Goal: Task Accomplishment & Management: Use online tool/utility

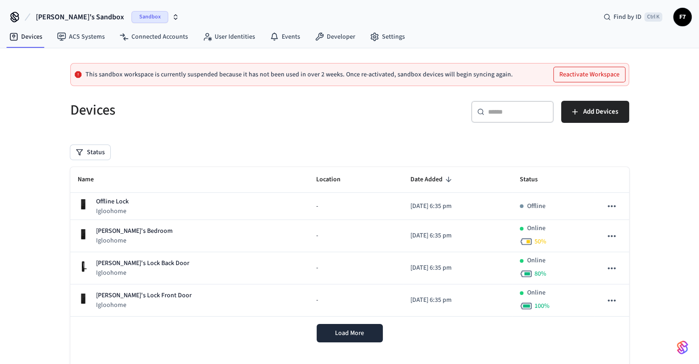
click at [62, 15] on span "[PERSON_NAME]'s Sandbox" at bounding box center [80, 16] width 88 height 11
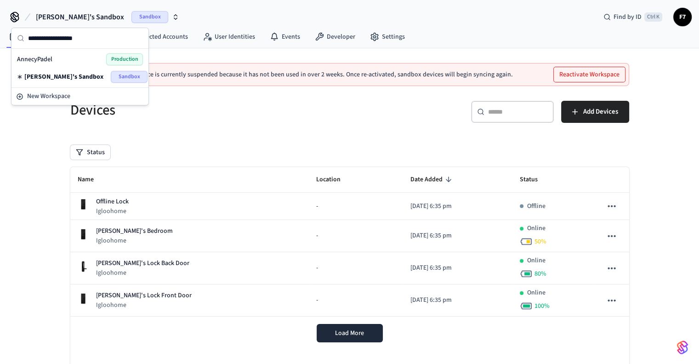
click at [38, 60] on span "AnnecyPadel" at bounding box center [34, 59] width 35 height 9
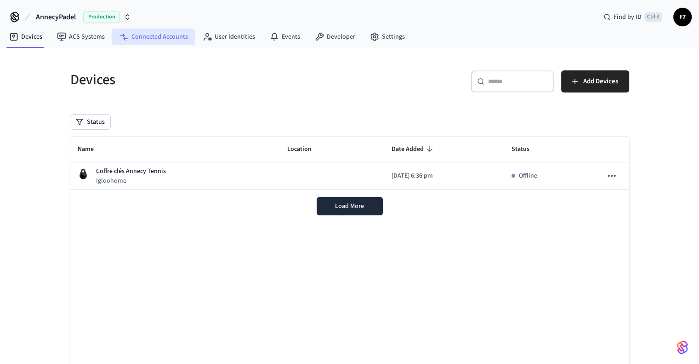
click at [159, 40] on link "Connected Accounts" at bounding box center [153, 37] width 83 height 17
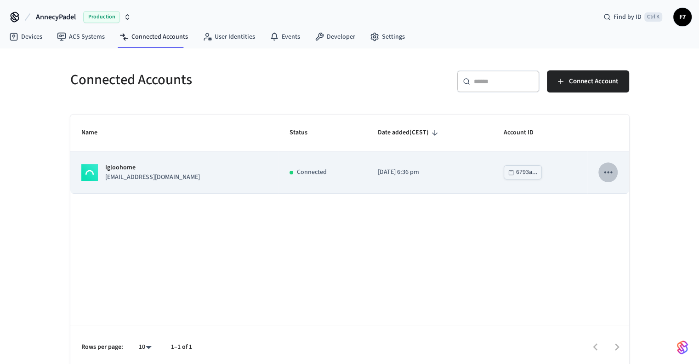
click at [612, 172] on icon "sticky table" at bounding box center [608, 172] width 12 height 12
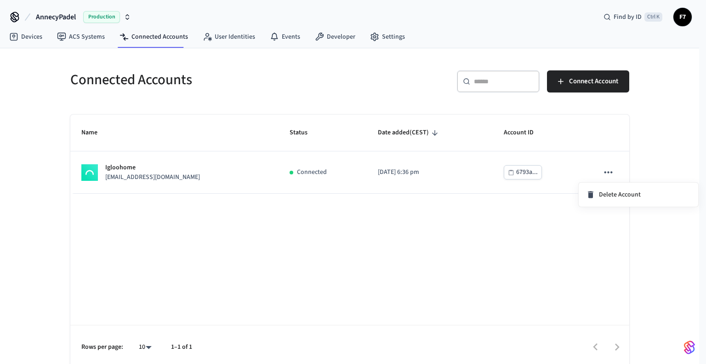
click at [584, 83] on div at bounding box center [353, 182] width 706 height 364
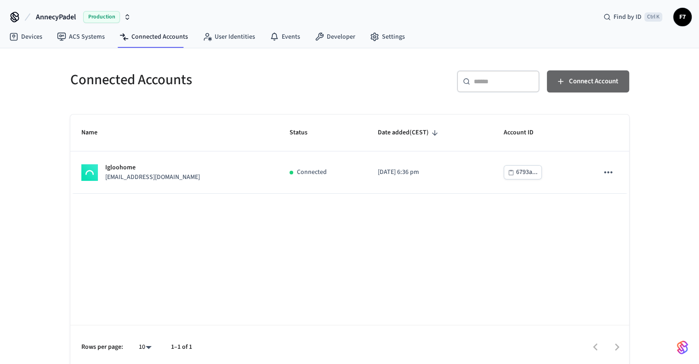
click at [584, 83] on span "Connect Account" at bounding box center [593, 81] width 49 height 12
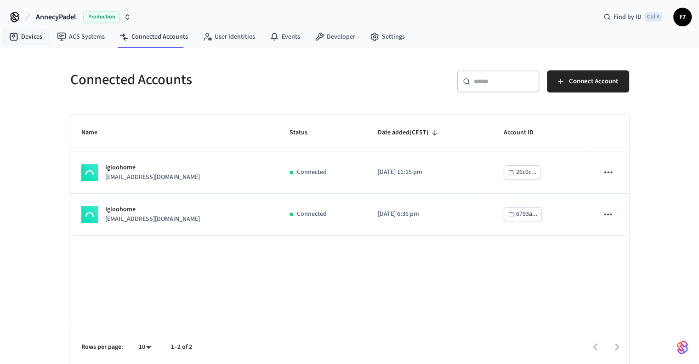
click at [29, 27] on nav "Devices ACS Systems Connected Accounts User Identities Events Developer Settings" at bounding box center [207, 37] width 411 height 21
click at [29, 34] on link "Devices" at bounding box center [26, 37] width 48 height 17
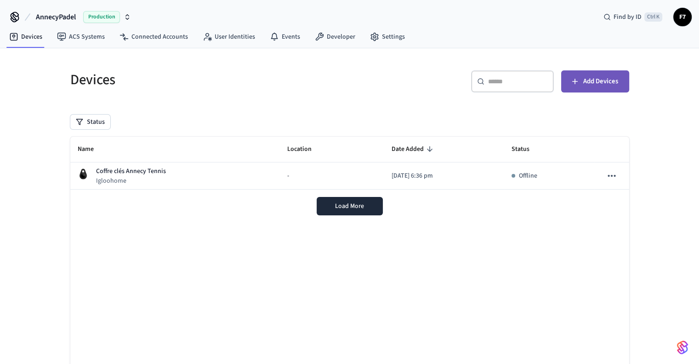
click at [607, 78] on span "Add Devices" at bounding box center [600, 81] width 35 height 12
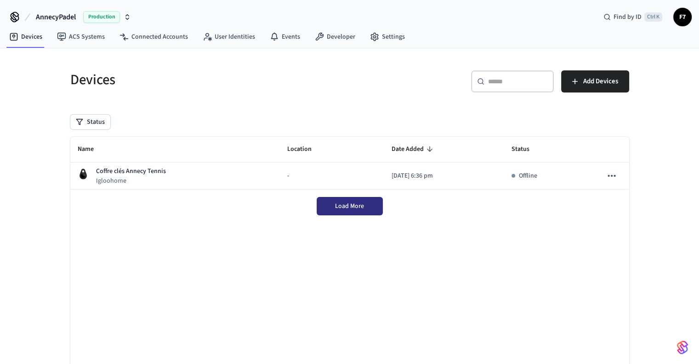
click at [345, 207] on span "Load More" at bounding box center [349, 205] width 29 height 9
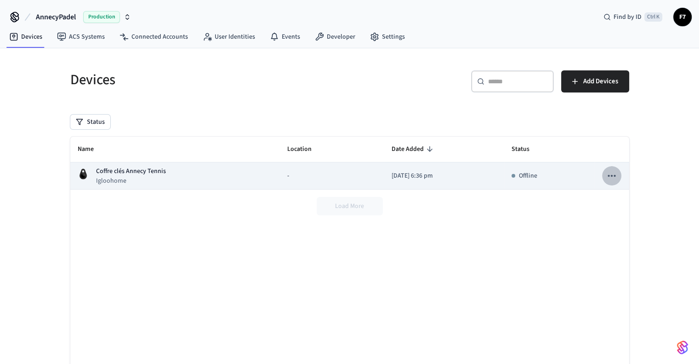
click at [614, 175] on icon "sticky table" at bounding box center [612, 176] width 8 height 2
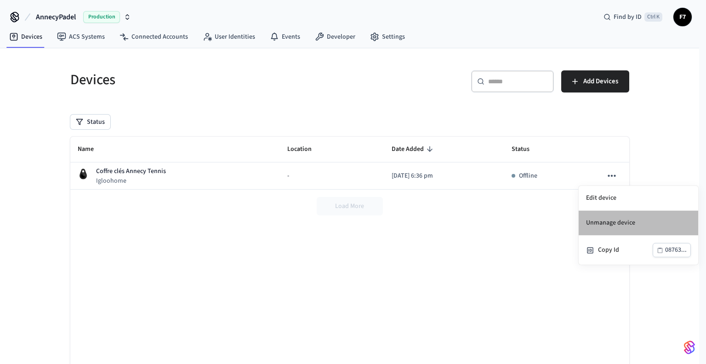
click at [608, 220] on li "Unmanage device" at bounding box center [639, 223] width 120 height 25
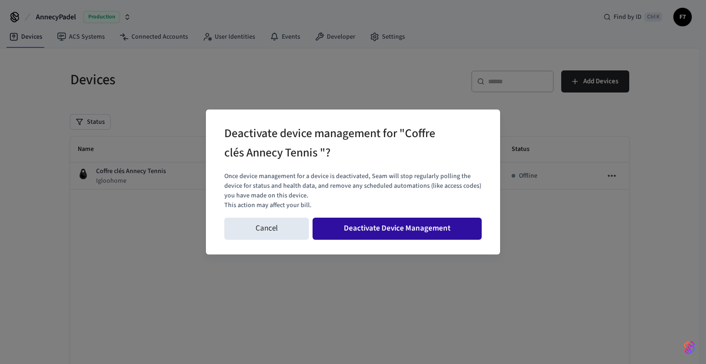
click at [405, 230] on button "Deactivate Device Management" at bounding box center [397, 228] width 169 height 22
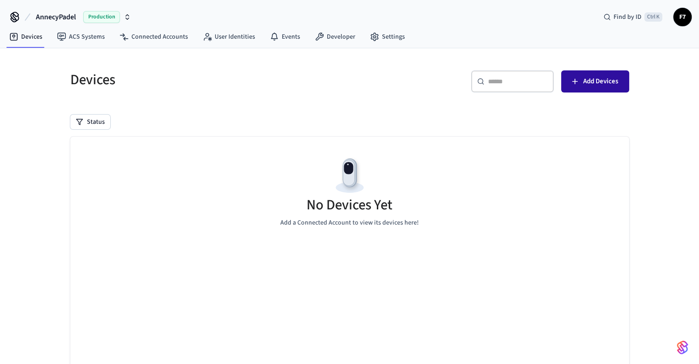
click at [587, 76] on span "Add Devices" at bounding box center [600, 81] width 35 height 12
click at [154, 41] on link "Connected Accounts" at bounding box center [153, 37] width 83 height 17
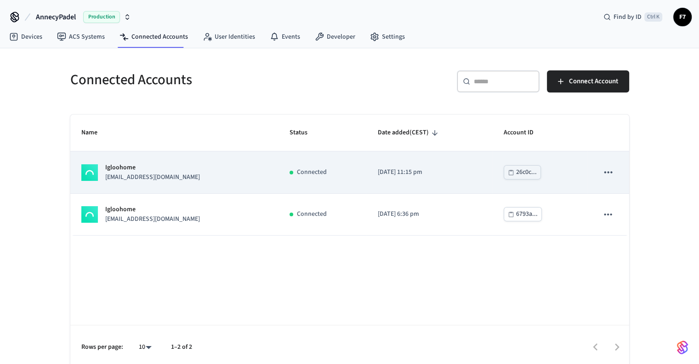
click at [156, 181] on p "[EMAIL_ADDRESS][DOMAIN_NAME]" at bounding box center [152, 177] width 95 height 10
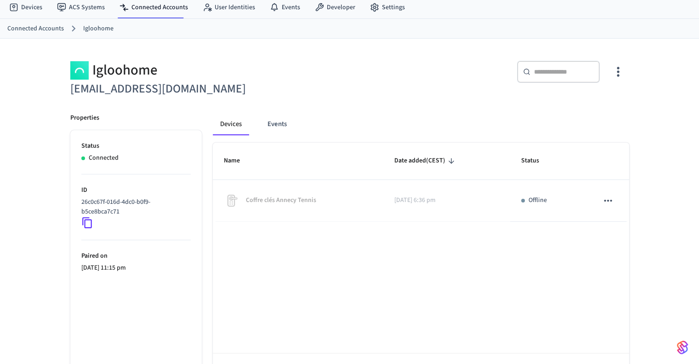
scroll to position [29, 0]
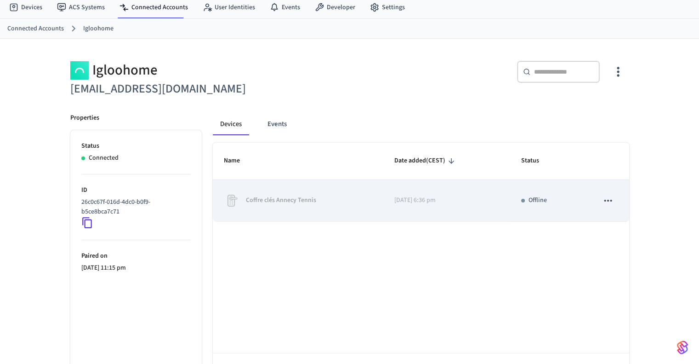
click at [285, 198] on p "Coffre clés Annecy Tennis" at bounding box center [281, 200] width 70 height 10
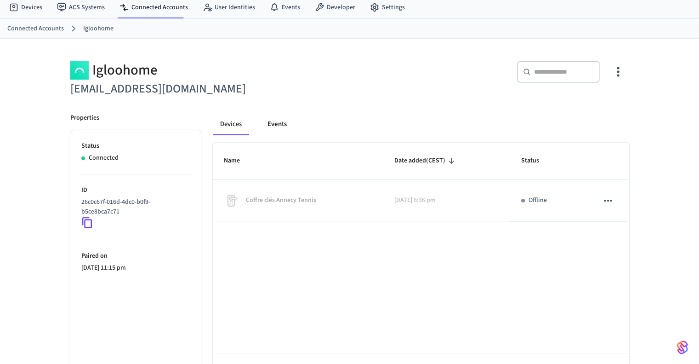
click at [270, 131] on button "Events" at bounding box center [277, 124] width 34 height 22
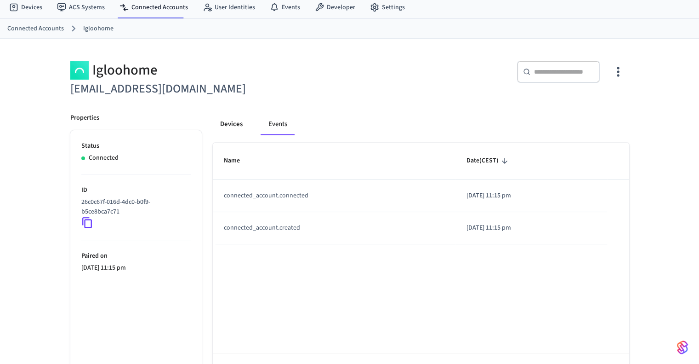
click at [234, 126] on button "Devices" at bounding box center [231, 124] width 37 height 22
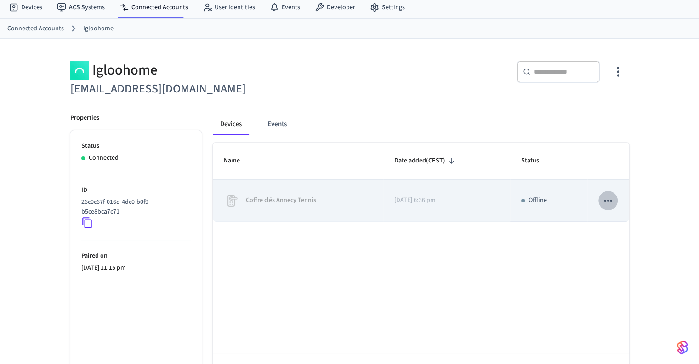
click at [607, 200] on icon "sticky table" at bounding box center [609, 201] width 8 height 2
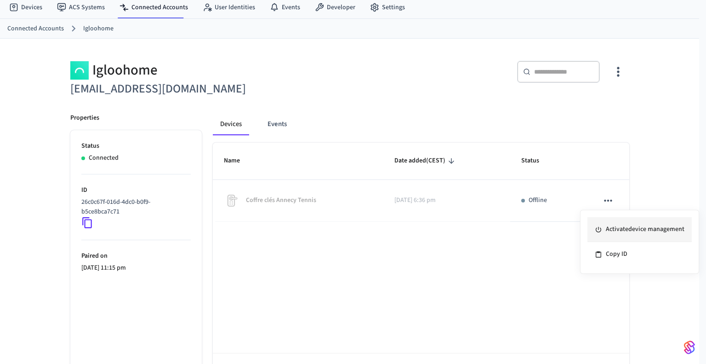
click at [617, 228] on li "Activate device management" at bounding box center [640, 229] width 104 height 25
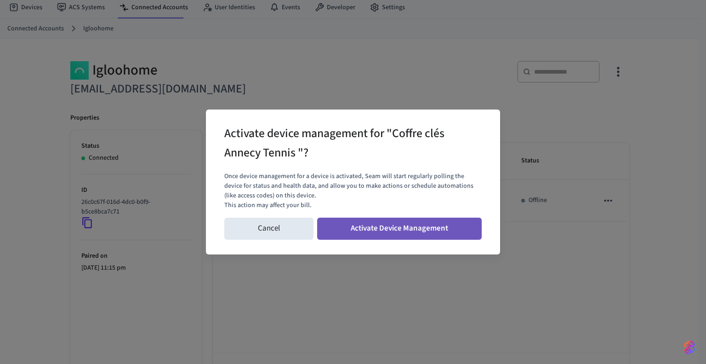
click at [407, 231] on button "Activate Device Management" at bounding box center [399, 228] width 165 height 22
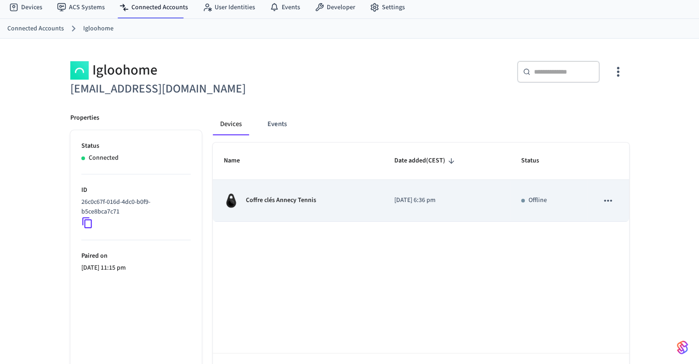
click at [473, 210] on td "[DATE] 6:36 pm" at bounding box center [446, 201] width 127 height 42
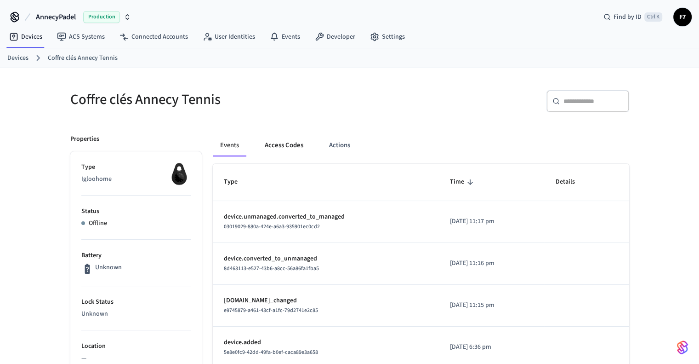
click at [274, 148] on button "Access Codes" at bounding box center [283, 145] width 53 height 22
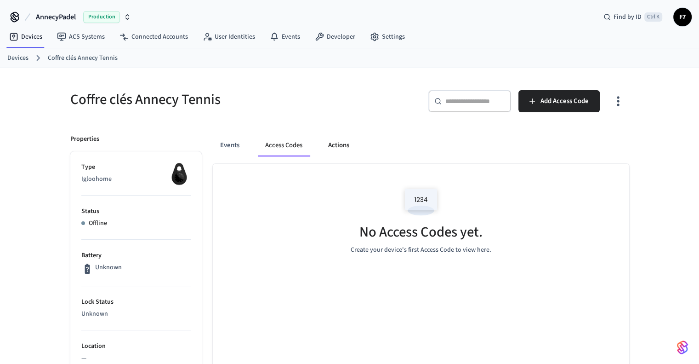
click at [337, 148] on button "Actions" at bounding box center [339, 145] width 36 height 22
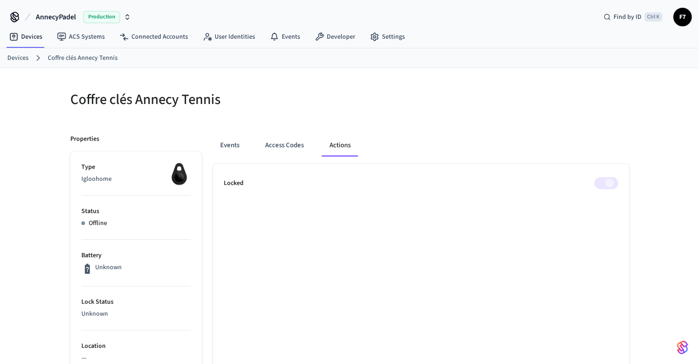
click at [606, 185] on span at bounding box center [606, 183] width 24 height 12
click at [239, 185] on p "Locked" at bounding box center [234, 183] width 20 height 10
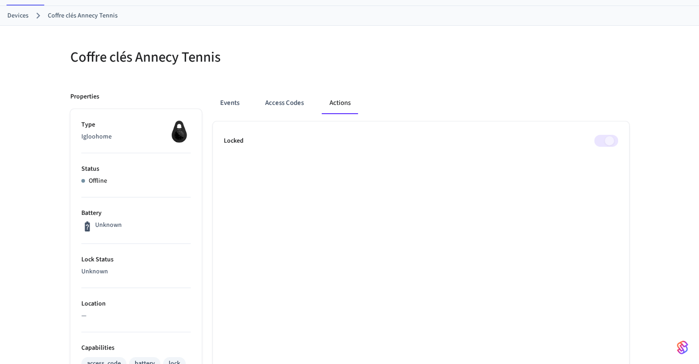
scroll to position [20, 0]
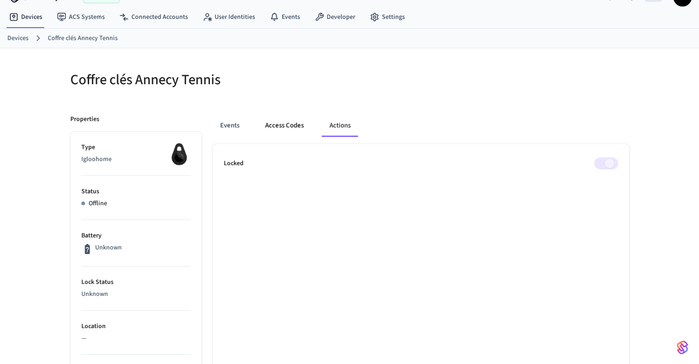
click at [287, 132] on button "Access Codes" at bounding box center [284, 125] width 53 height 22
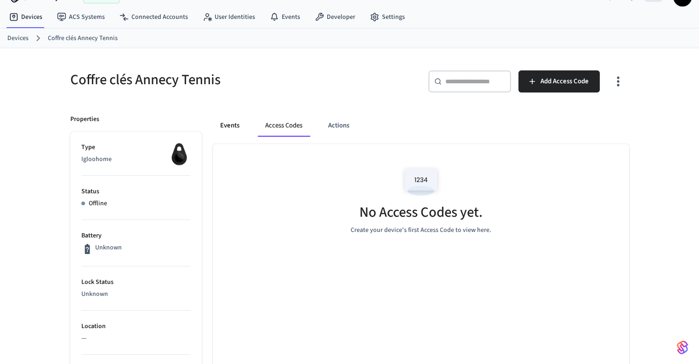
click at [225, 123] on button "Events" at bounding box center [230, 125] width 34 height 22
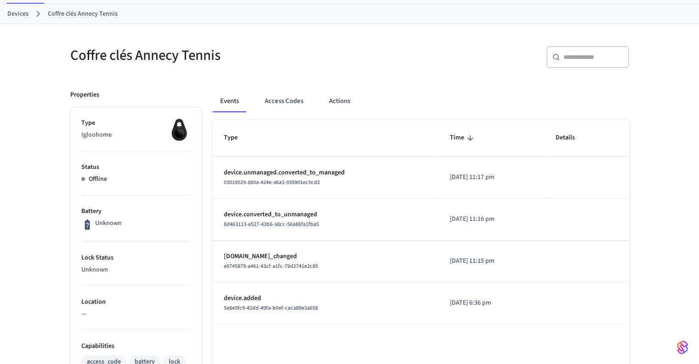
scroll to position [0, 0]
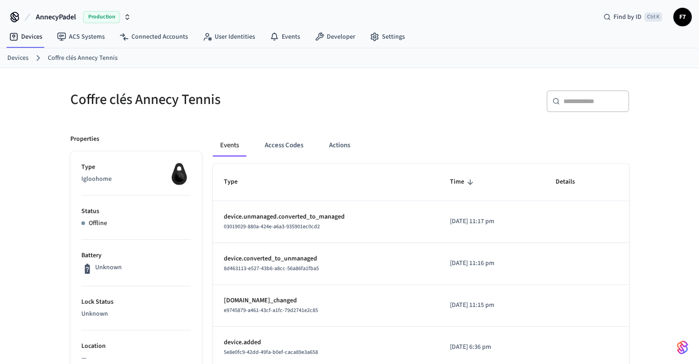
click at [20, 53] on link "Devices" at bounding box center [17, 58] width 21 height 10
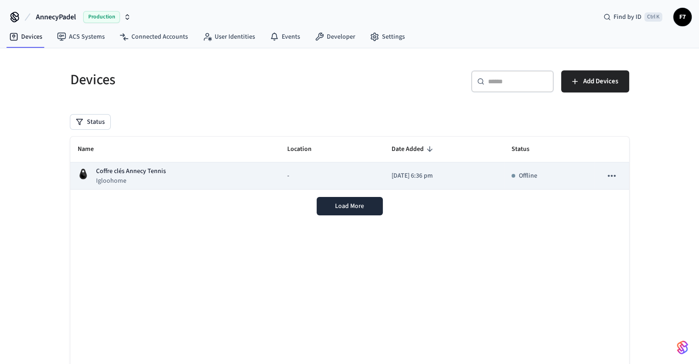
click at [392, 175] on p "[DATE] 6:36 pm" at bounding box center [444, 176] width 105 height 10
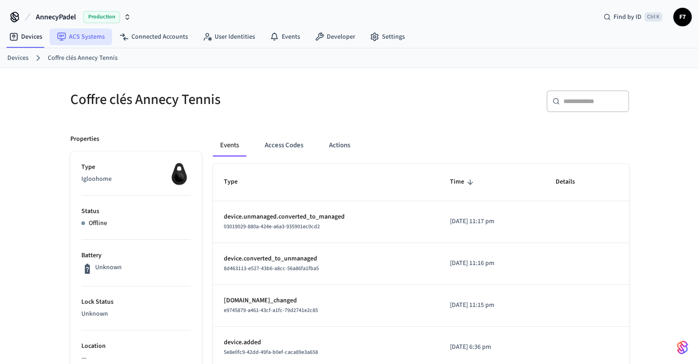
click at [86, 34] on link "ACS Systems" at bounding box center [81, 37] width 63 height 17
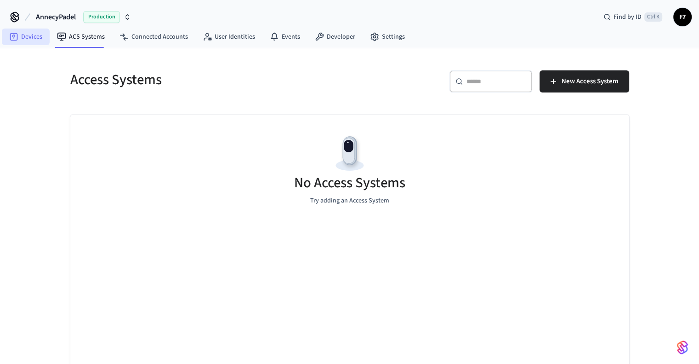
click at [22, 38] on link "Devices" at bounding box center [26, 37] width 48 height 17
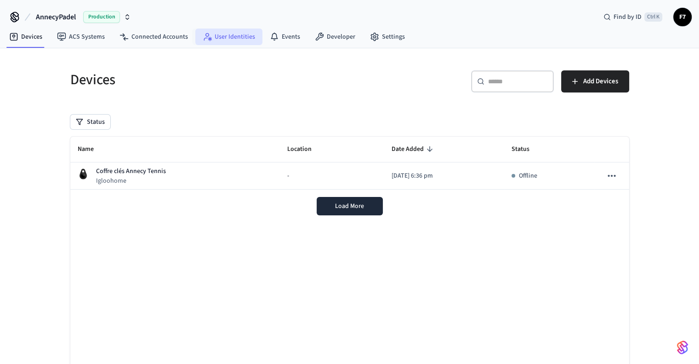
click at [211, 34] on link "User Identities" at bounding box center [228, 37] width 67 height 17
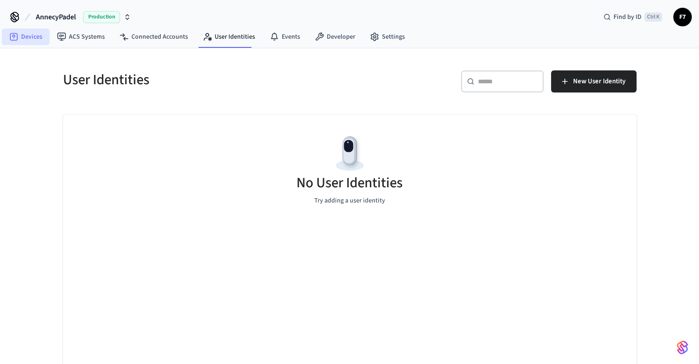
click at [26, 37] on link "Devices" at bounding box center [26, 37] width 48 height 17
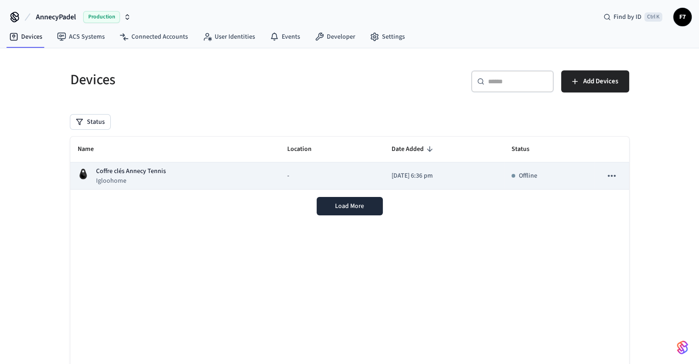
click at [126, 174] on p "Coffre clés Annecy Tennis" at bounding box center [131, 171] width 70 height 10
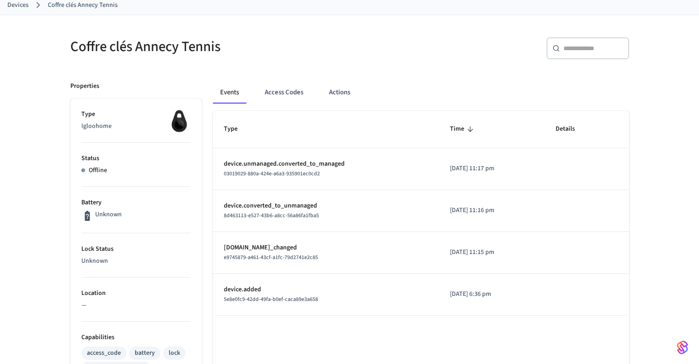
scroll to position [57, 0]
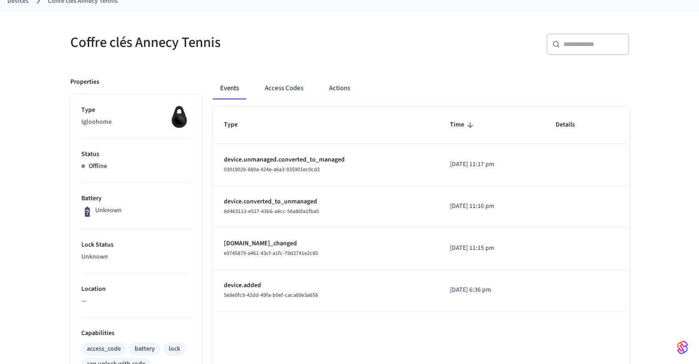
click at [109, 201] on p "Battery" at bounding box center [135, 199] width 109 height 10
click at [281, 98] on button "Access Codes" at bounding box center [283, 88] width 53 height 22
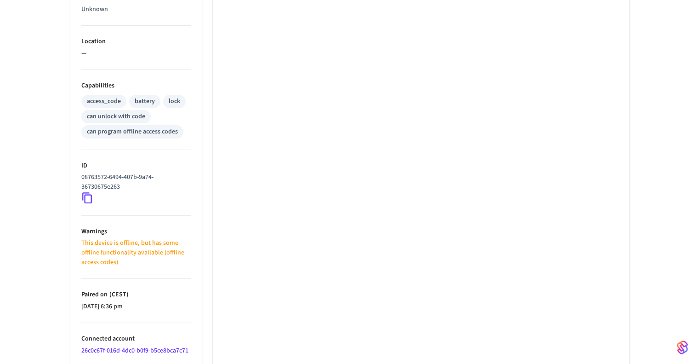
scroll to position [340, 0]
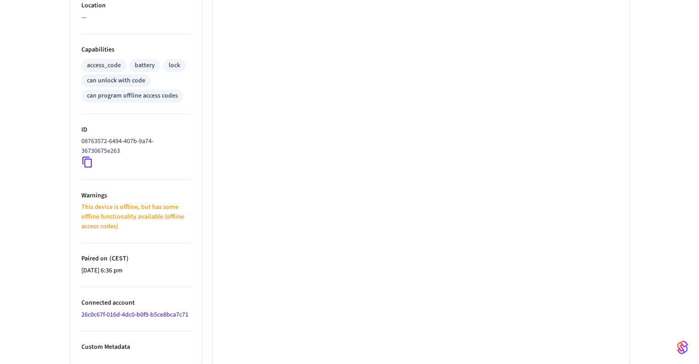
click at [110, 269] on p "[DATE] 6:36 pm" at bounding box center [135, 271] width 109 height 10
click at [128, 316] on link "26c0c67f-016d-4dc0-b0f9-b5ce8bca7c71" at bounding box center [134, 314] width 107 height 9
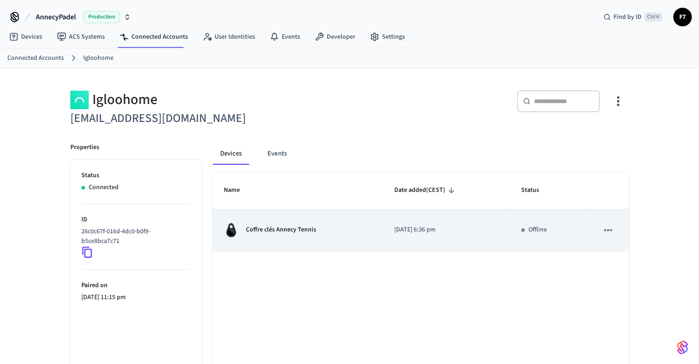
click at [313, 233] on p "Coffre clés Annecy Tennis" at bounding box center [281, 230] width 70 height 10
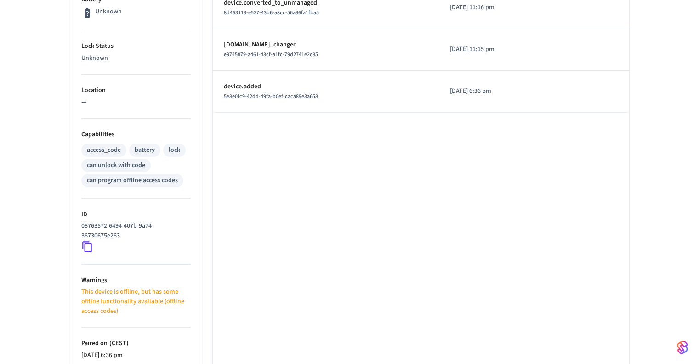
scroll to position [340, 0]
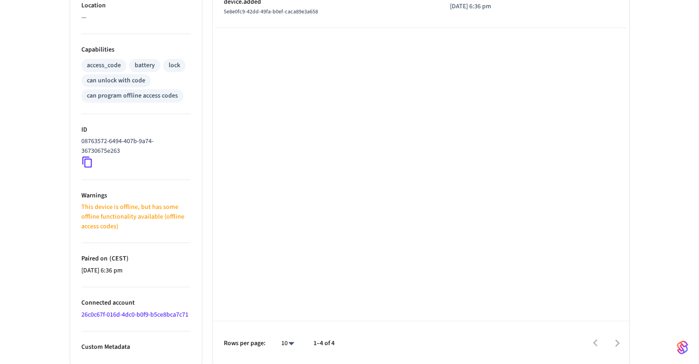
click at [119, 313] on link "26c0c67f-016d-4dc0-b0f9-b5ce8bca7c71" at bounding box center [134, 314] width 107 height 9
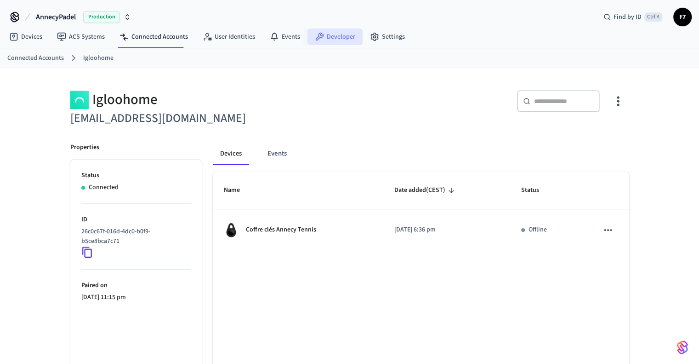
click at [333, 37] on link "Developer" at bounding box center [335, 37] width 55 height 17
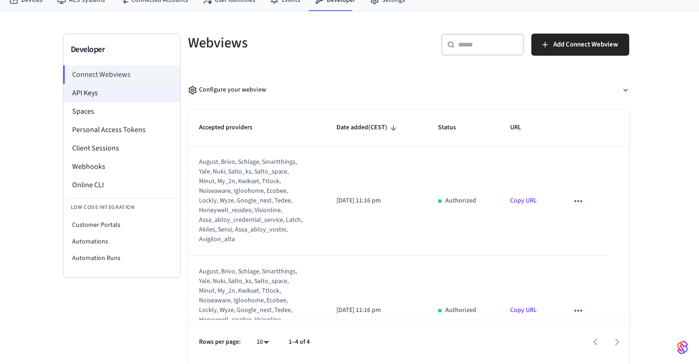
click at [101, 97] on li "API Keys" at bounding box center [121, 93] width 117 height 18
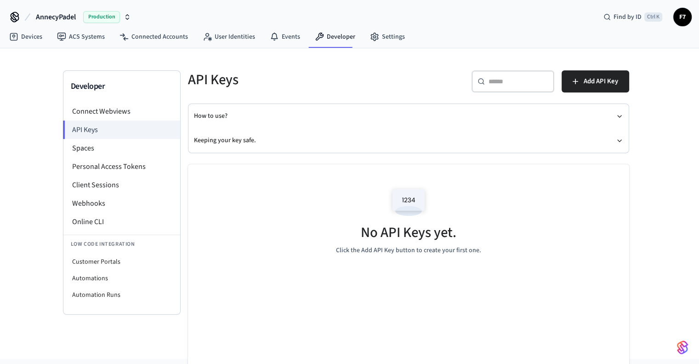
drag, startPoint x: 404, startPoint y: 212, endPoint x: 348, endPoint y: 235, distance: 60.2
click at [348, 235] on div "No API Keys yet. Click the Add API Key button to create your first one." at bounding box center [408, 218] width 441 height 109
click at [402, 250] on p "Click the Add API Key button to create your first one." at bounding box center [408, 251] width 145 height 10
click at [594, 86] on span "Add API Key" at bounding box center [601, 81] width 34 height 12
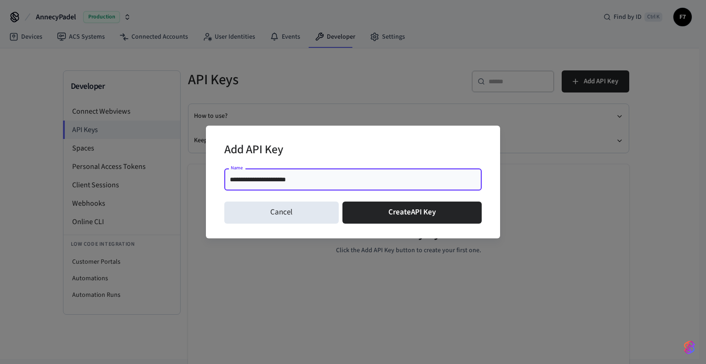
type input "**********"
click button "Create API Key" at bounding box center [413, 212] width 140 height 22
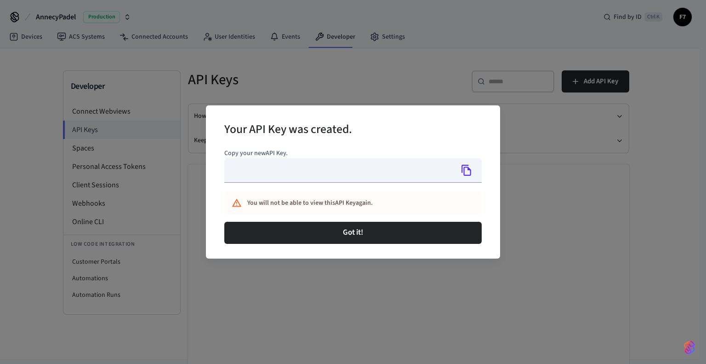
type input "**********"
click at [467, 177] on button "Copy" at bounding box center [466, 169] width 19 height 19
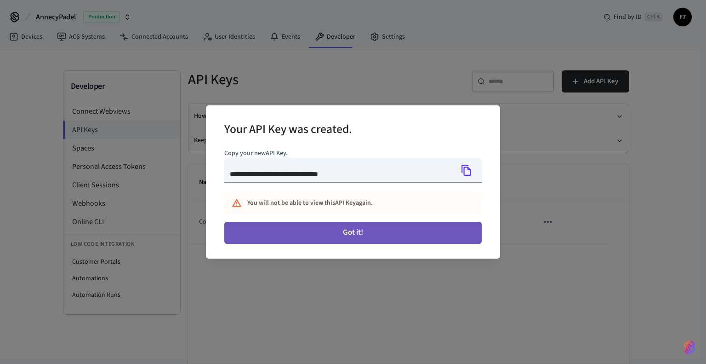
click at [406, 240] on button "Got it!" at bounding box center [352, 233] width 257 height 22
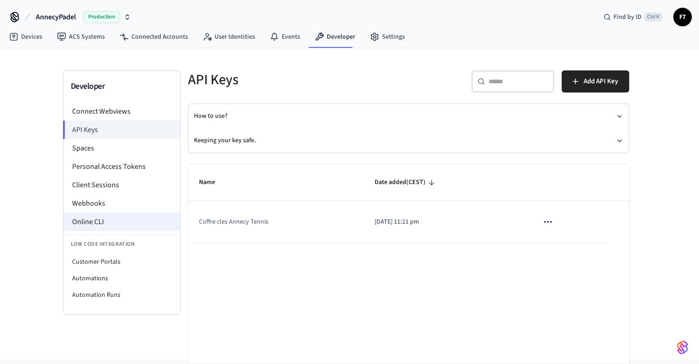
click at [87, 218] on li "Online CLI" at bounding box center [121, 221] width 117 height 18
